Goal: Information Seeking & Learning: Learn about a topic

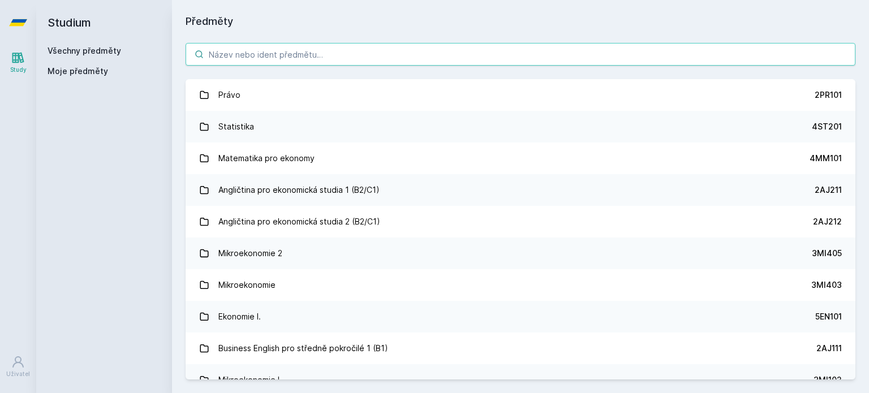
click at [243, 57] on input "search" at bounding box center [521, 54] width 670 height 23
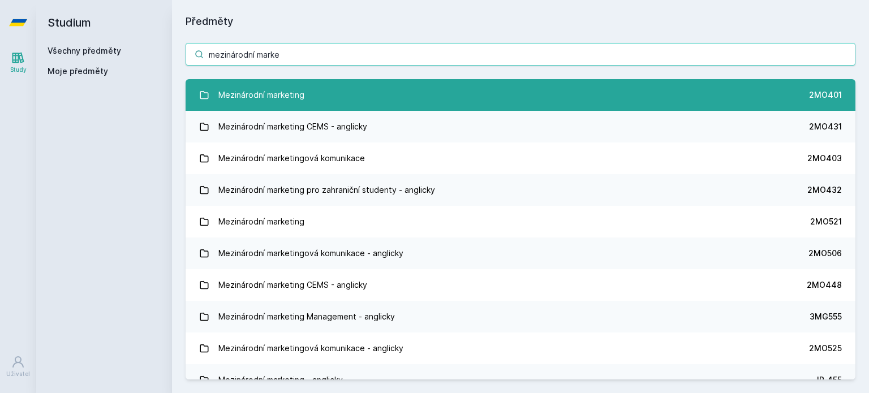
type input "mezinárodní marke"
click at [256, 94] on div "Mezinárodní marketing" at bounding box center [261, 95] width 86 height 23
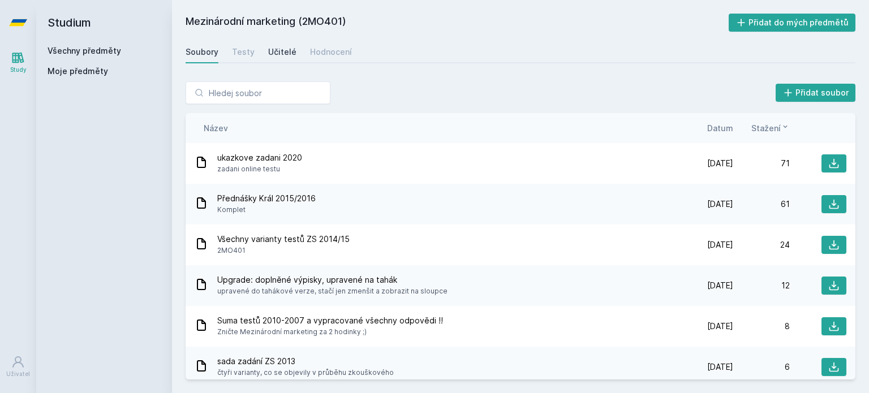
click at [282, 49] on div "Učitelé" at bounding box center [282, 51] width 28 height 11
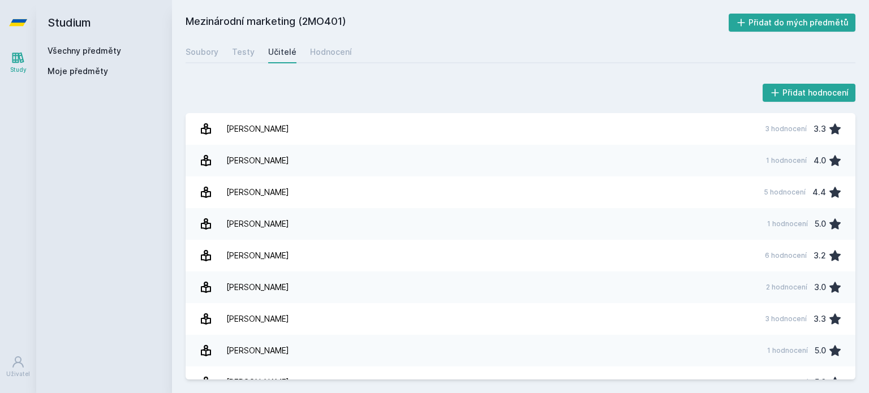
drag, startPoint x: 303, startPoint y: 22, endPoint x: 346, endPoint y: 24, distance: 43.0
click at [346, 24] on h2 "Mezinárodní marketing (2MO401)" at bounding box center [457, 23] width 543 height 18
copy h2 "2MO401"
click at [361, 81] on div "Přidat hodnocení" at bounding box center [521, 92] width 670 height 23
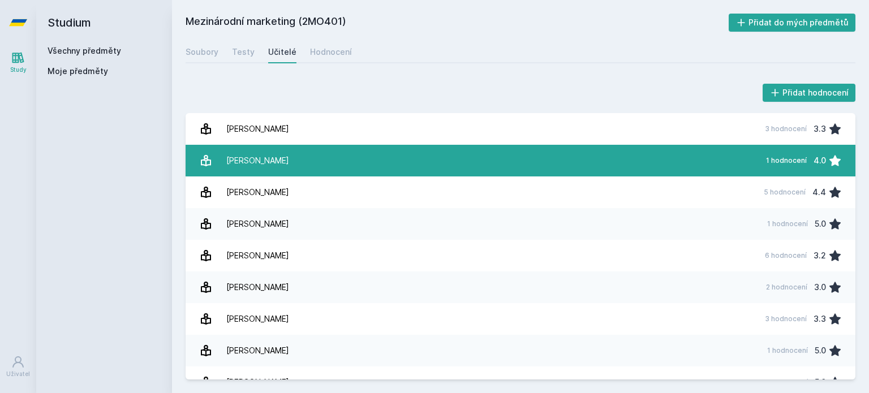
click at [346, 172] on link "[PERSON_NAME] 1 hodnocení 4.0" at bounding box center [521, 161] width 670 height 32
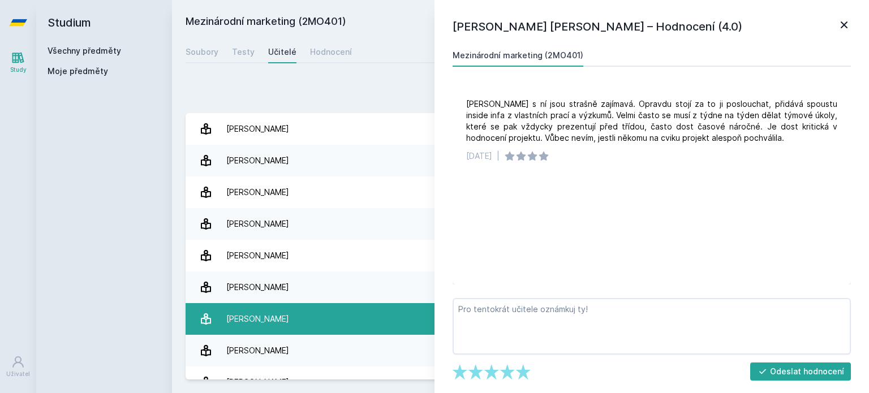
click at [334, 320] on link "[PERSON_NAME] 3 hodnocení 3.3" at bounding box center [521, 319] width 670 height 32
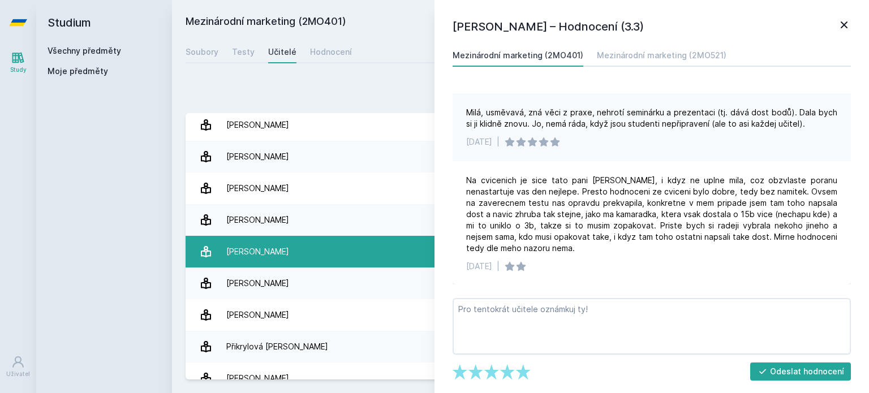
scroll to position [81, 0]
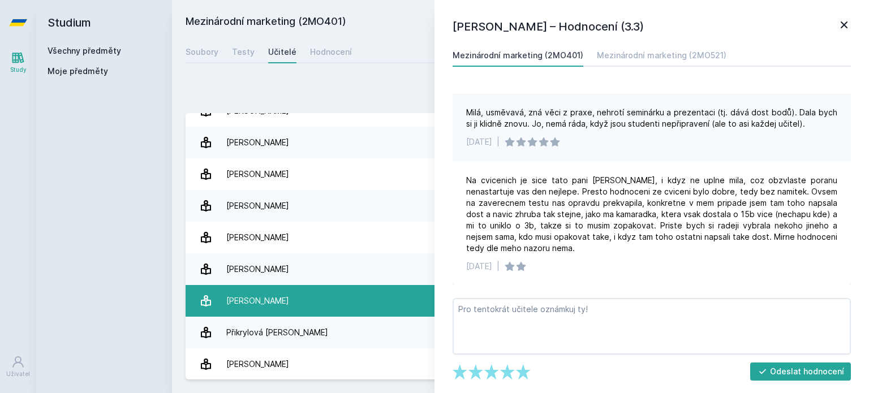
click at [322, 299] on link "[PERSON_NAME] 3 hodnocení 5.0" at bounding box center [521, 301] width 670 height 32
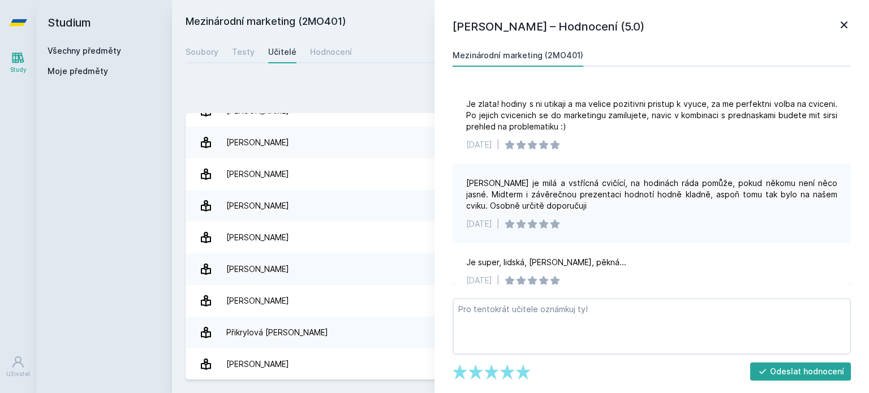
scroll to position [14, 0]
